Goal: Task Accomplishment & Management: Use online tool/utility

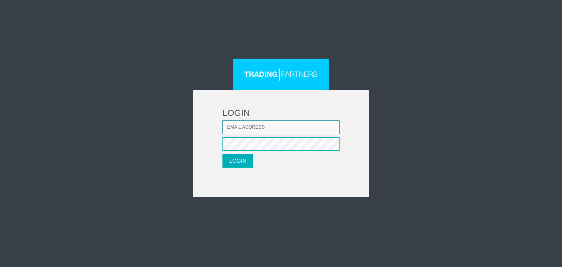
type input "[EMAIL_ADDRESS][DOMAIN_NAME]"
click at [230, 169] on form "LOGIN Email address [EMAIL_ADDRESS][DOMAIN_NAME] Password LOGIN Please wait..." at bounding box center [281, 143] width 176 height 107
click at [230, 165] on button "LOGIN" at bounding box center [237, 161] width 31 height 14
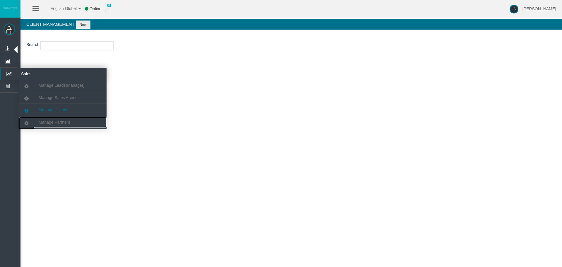
drag, startPoint x: 68, startPoint y: 123, endPoint x: 69, endPoint y: 105, distance: 18.2
click at [68, 123] on span "Manage Partners" at bounding box center [54, 122] width 31 height 5
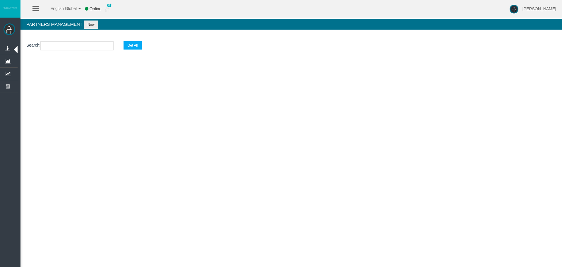
click at [69, 41] on input "text" at bounding box center [76, 45] width 73 height 9
click at [71, 48] on input "text" at bounding box center [76, 45] width 73 height 9
paste input "AFUR9FX1"
click at [96, 50] on input "AFUR9FX1" at bounding box center [76, 45] width 73 height 9
type input "AFUR9FX1"
